Goal: Task Accomplishment & Management: Use online tool/utility

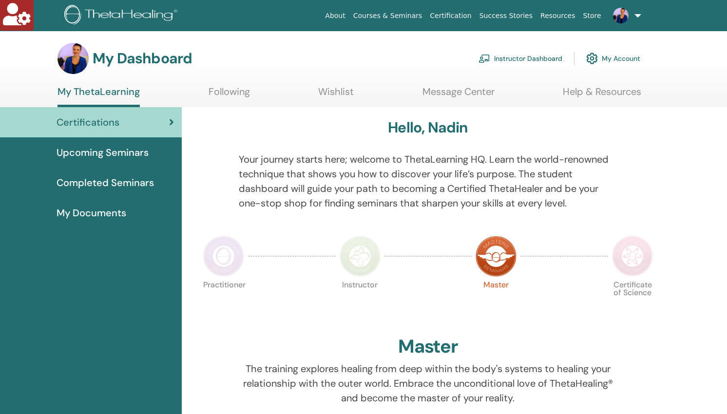
click at [532, 57] on link "Instructor Dashboard" at bounding box center [520, 58] width 84 height 21
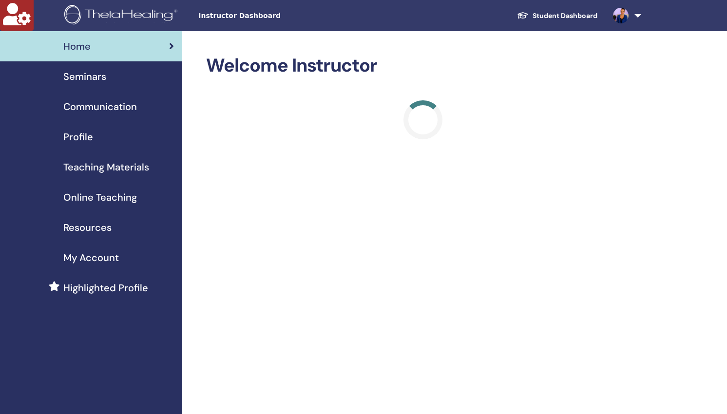
click at [127, 196] on span "Online Teaching" at bounding box center [100, 197] width 74 height 15
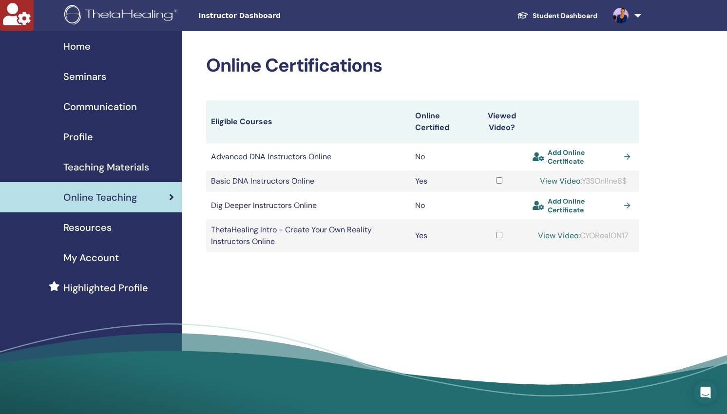
copy div "Y3SOnl!ne8$"
drag, startPoint x: 632, startPoint y: 181, endPoint x: 583, endPoint y: 183, distance: 49.3
click at [583, 183] on div "View Video: Y3SOnl!ne8$" at bounding box center [584, 181] width 102 height 12
click at [550, 181] on link "View Video:" at bounding box center [561, 181] width 42 height 10
